Goal: Task Accomplishment & Management: Manage account settings

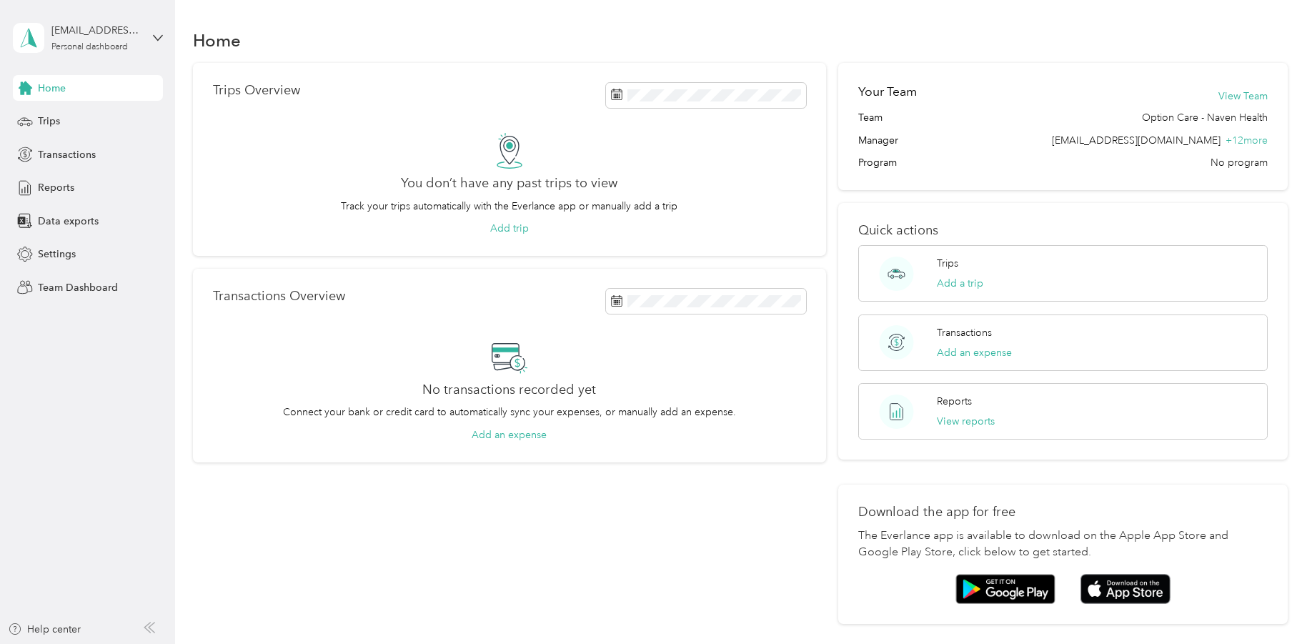
click at [157, 31] on div "[EMAIL_ADDRESS][DOMAIN_NAME] Personal dashboard" at bounding box center [88, 38] width 150 height 50
click at [161, 112] on div "Team dashboard" at bounding box center [163, 117] width 281 height 25
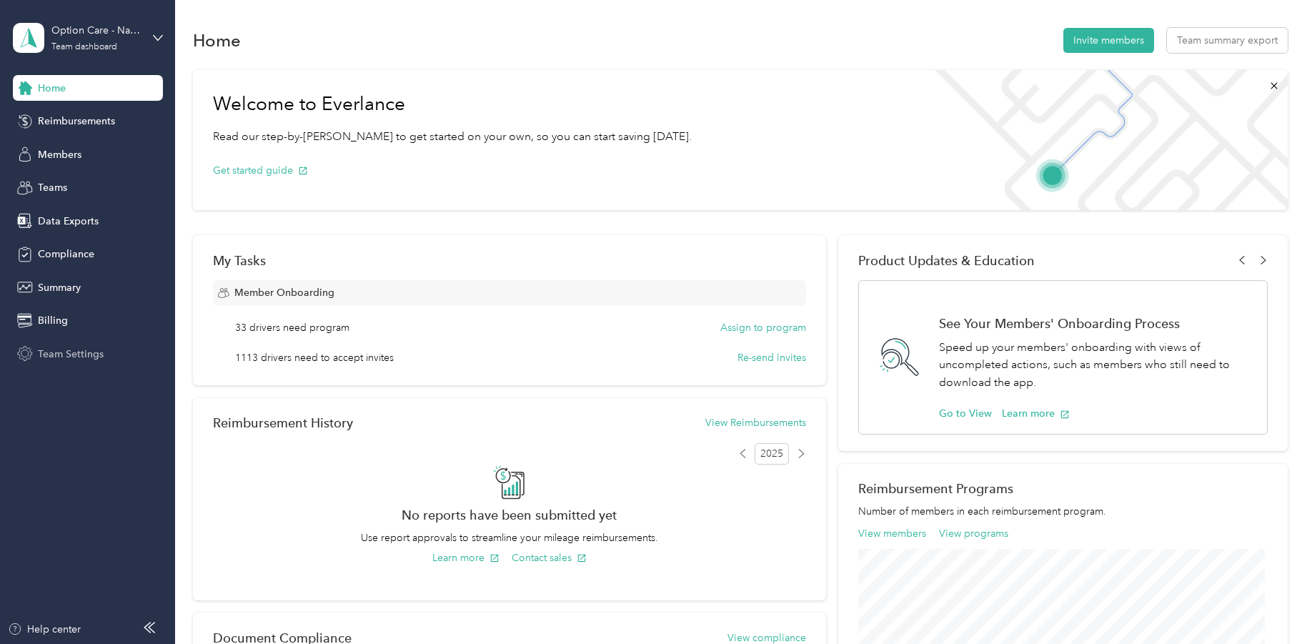
click at [83, 354] on span "Team Settings" at bounding box center [71, 354] width 66 height 15
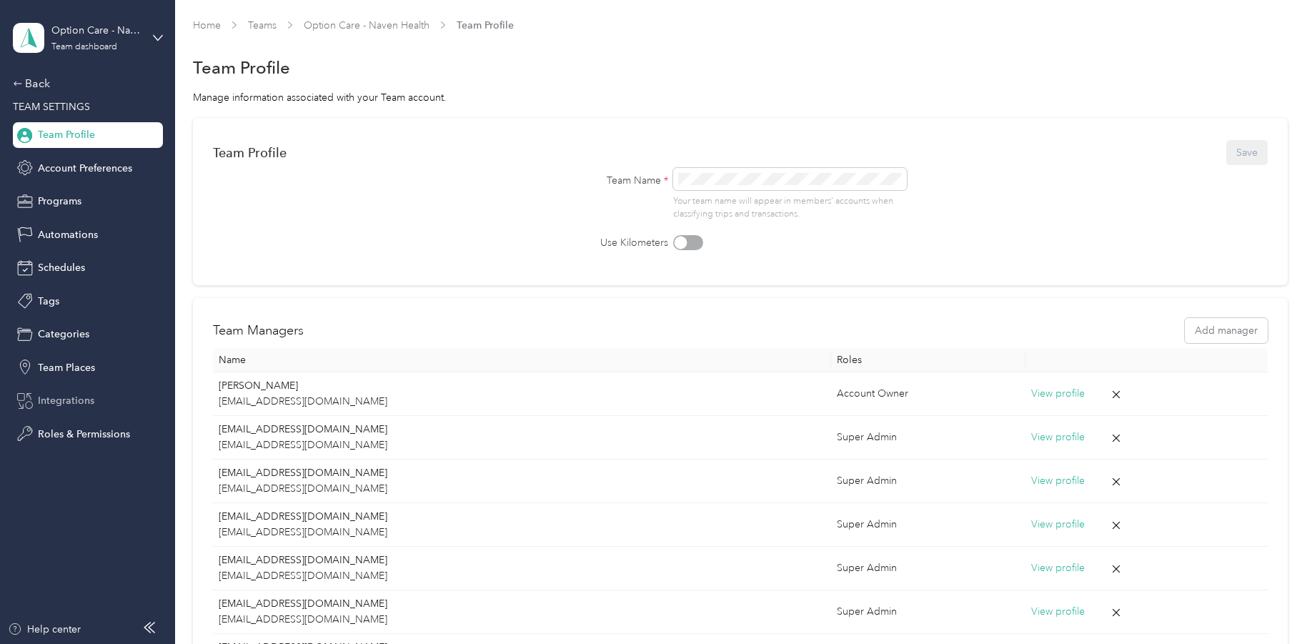
click at [72, 402] on span "Integrations" at bounding box center [66, 400] width 56 height 15
